Goal: Task Accomplishment & Management: Use online tool/utility

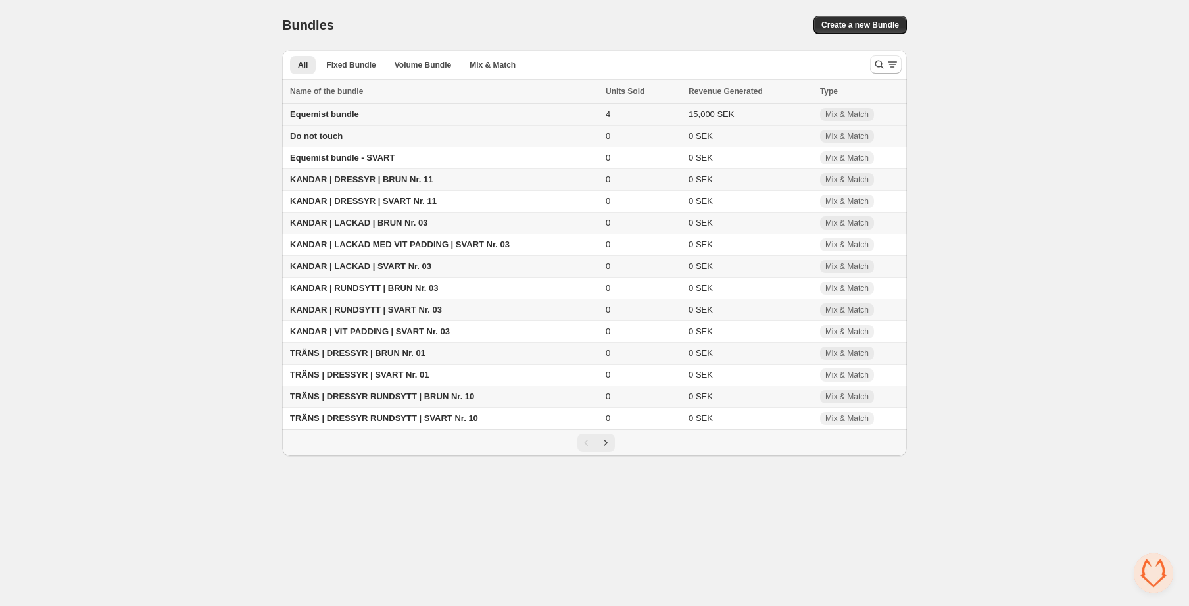
drag, startPoint x: 375, startPoint y: 121, endPoint x: 386, endPoint y: 114, distance: 13.3
click at [386, 114] on td "Equemist bundle" at bounding box center [442, 115] width 320 height 22
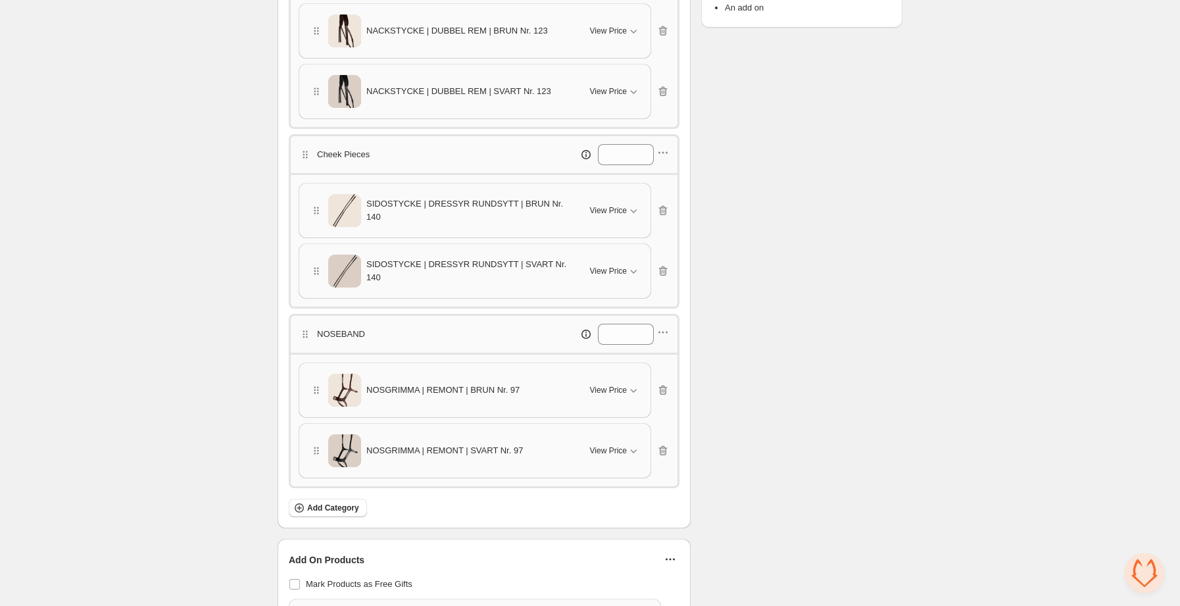
scroll to position [512, 0]
